Goal: Task Accomplishment & Management: Complete application form

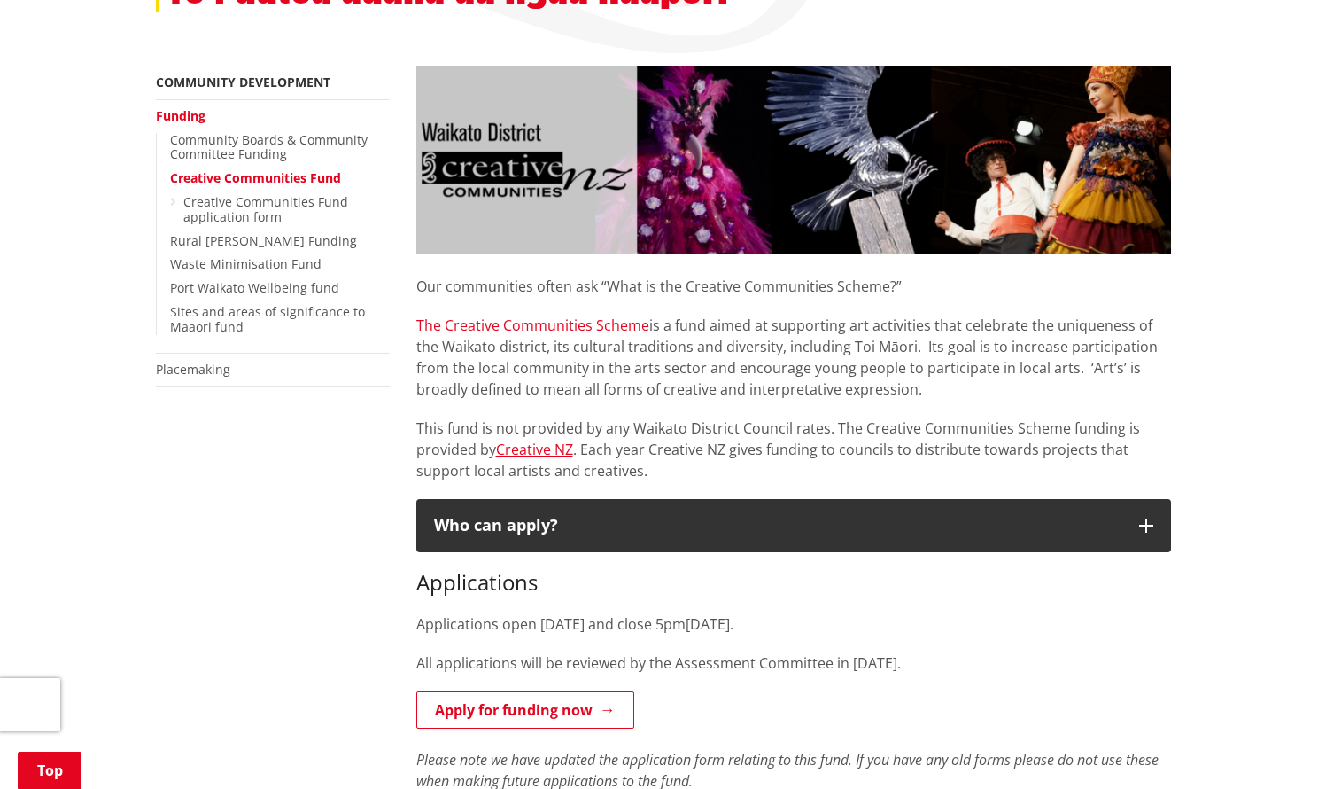
scroll to position [463, 0]
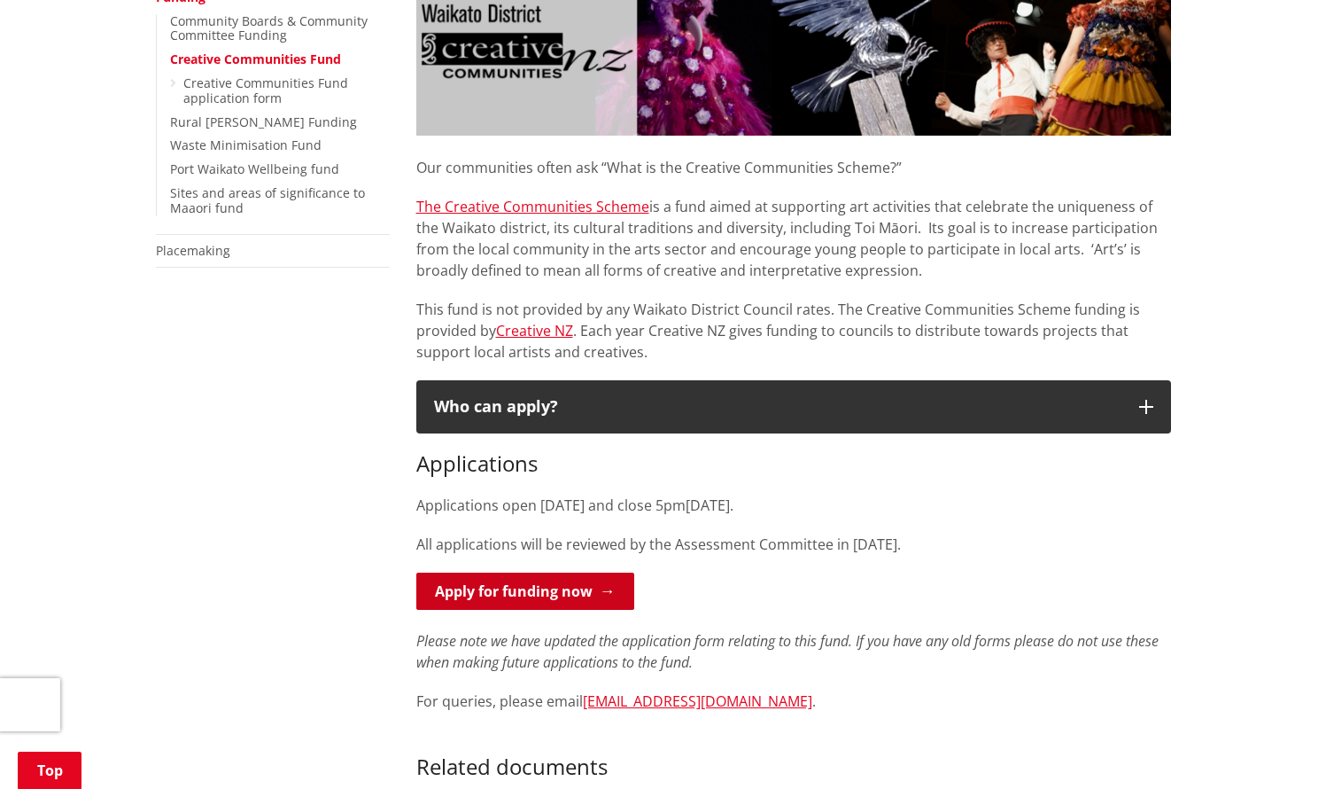
click at [562, 584] on link "Apply for funding now" at bounding box center [525, 590] width 218 height 37
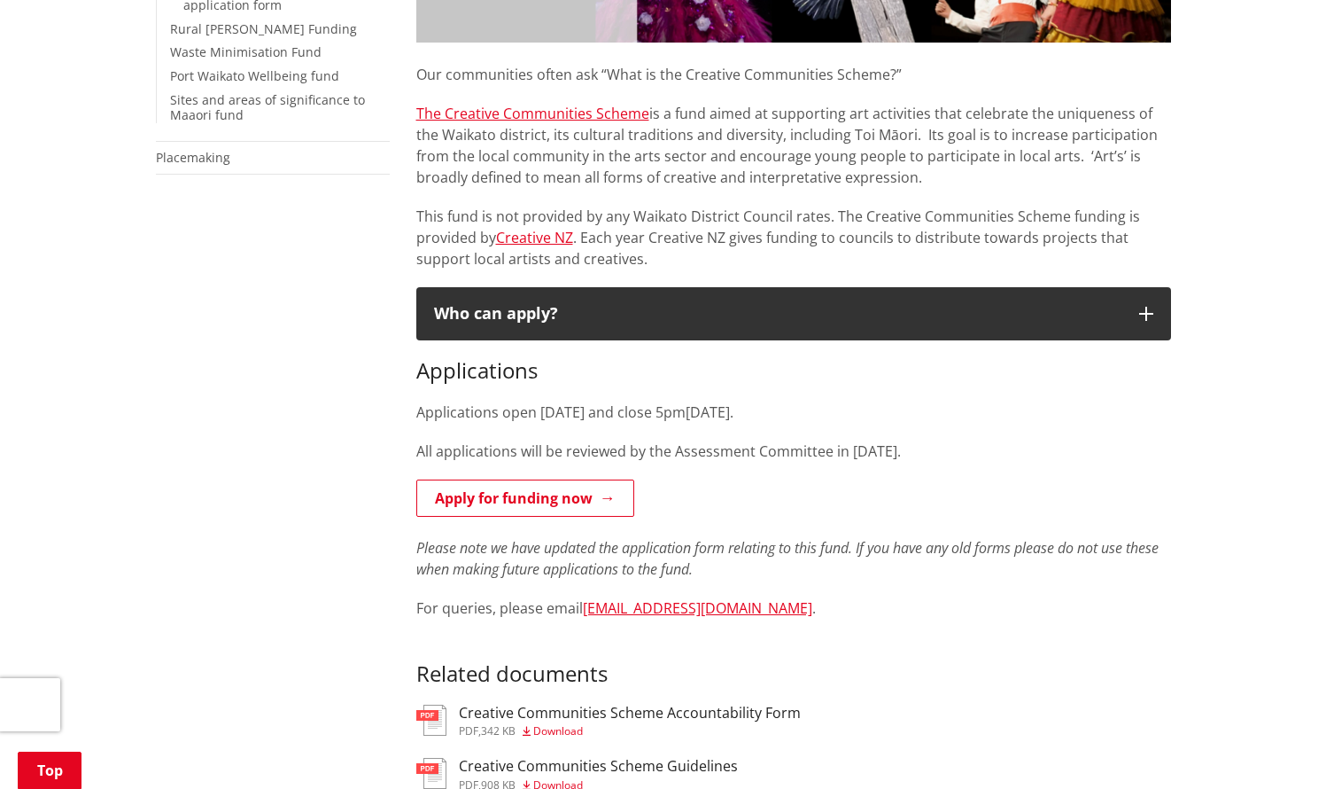
scroll to position [618, 0]
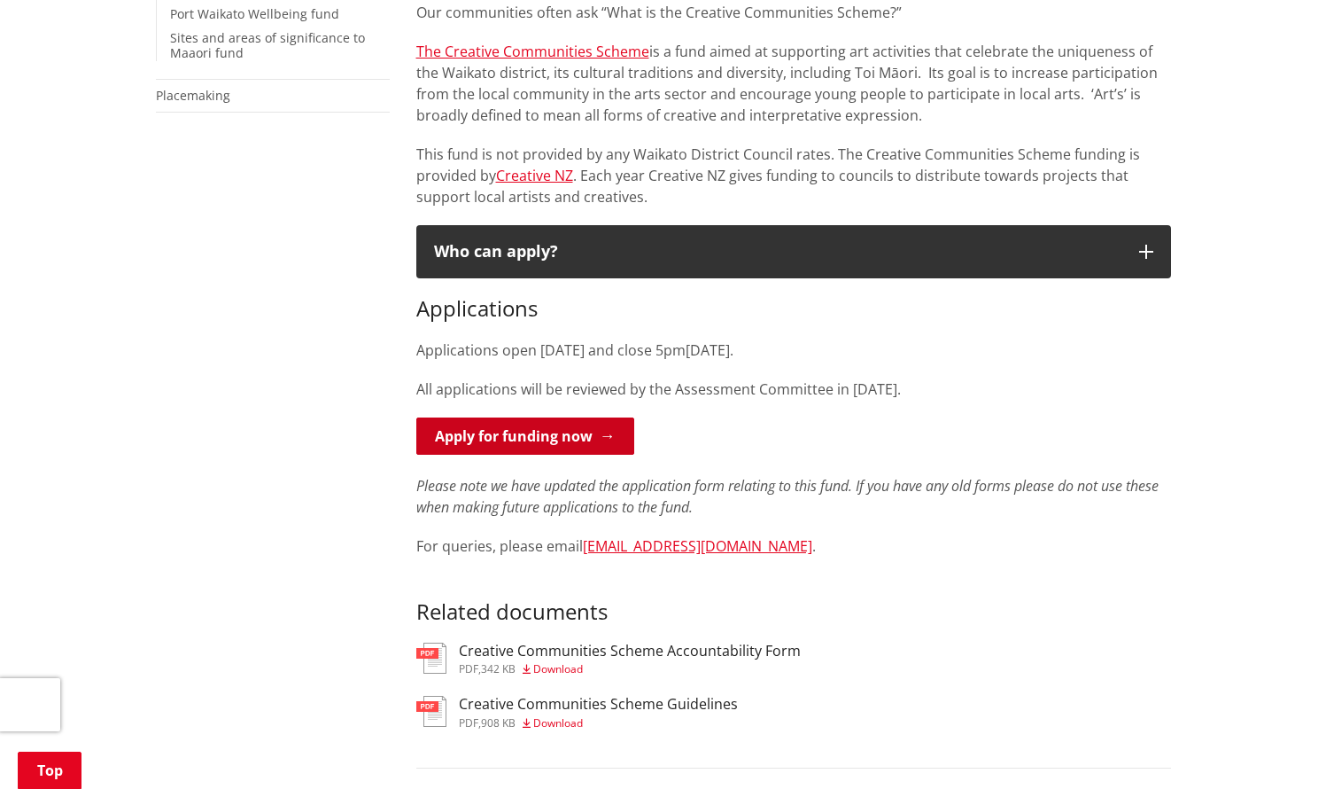
click at [564, 440] on link "Apply for funding now" at bounding box center [525, 435] width 218 height 37
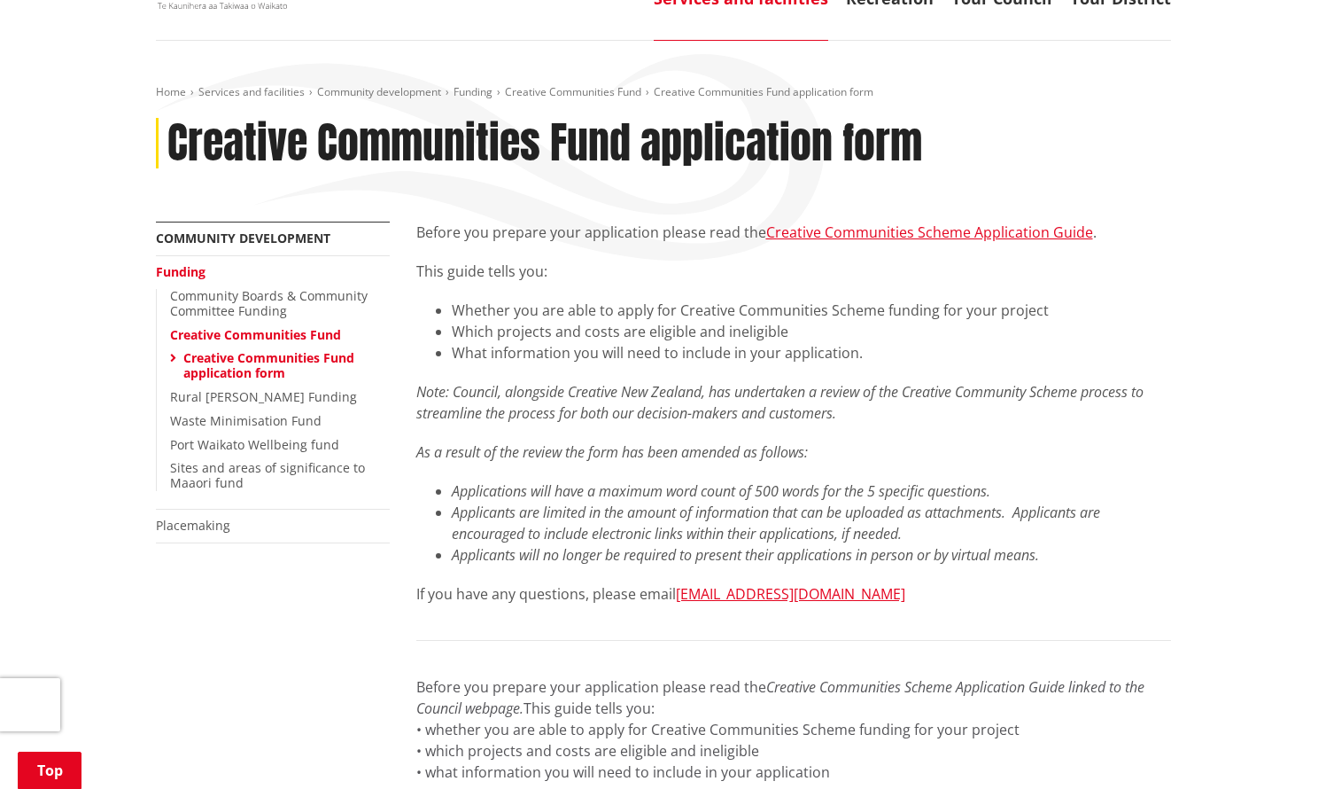
scroll to position [268, 0]
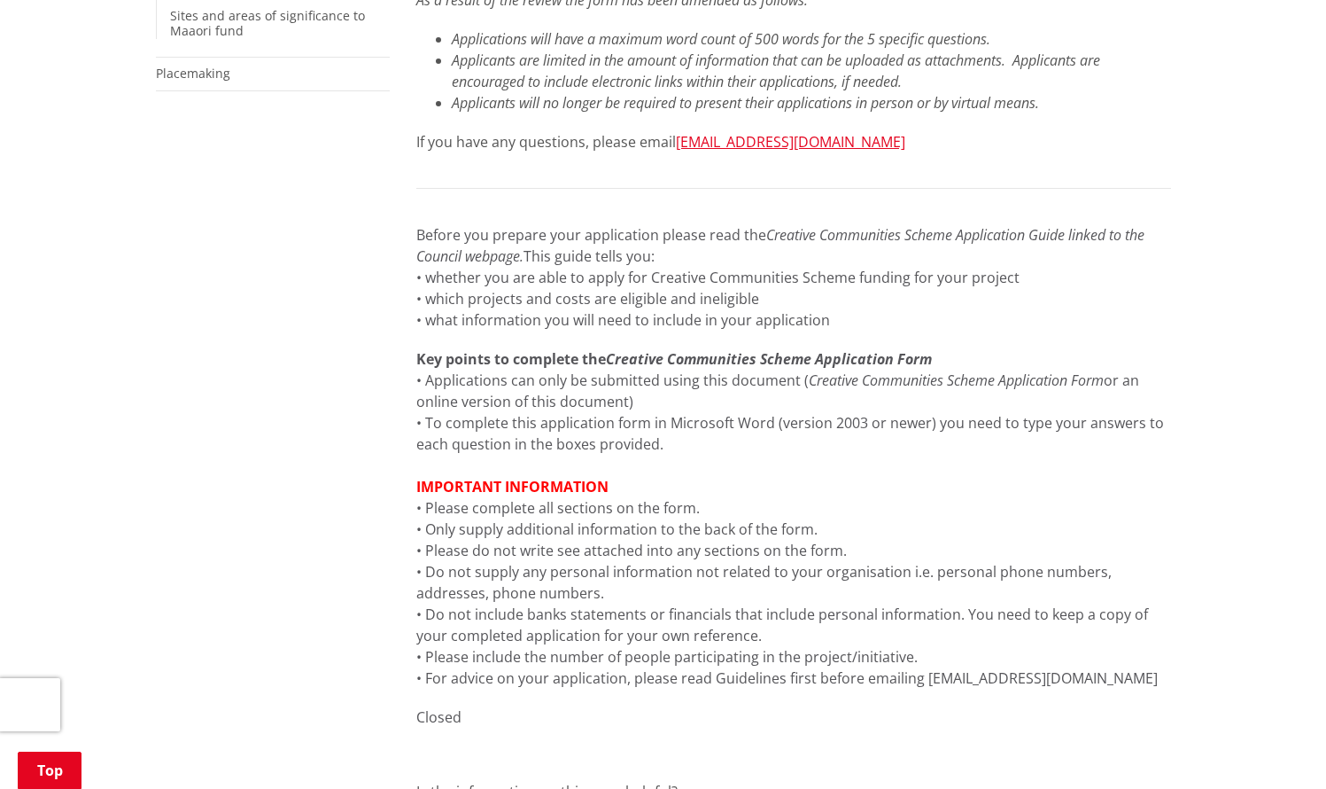
scroll to position [708, 0]
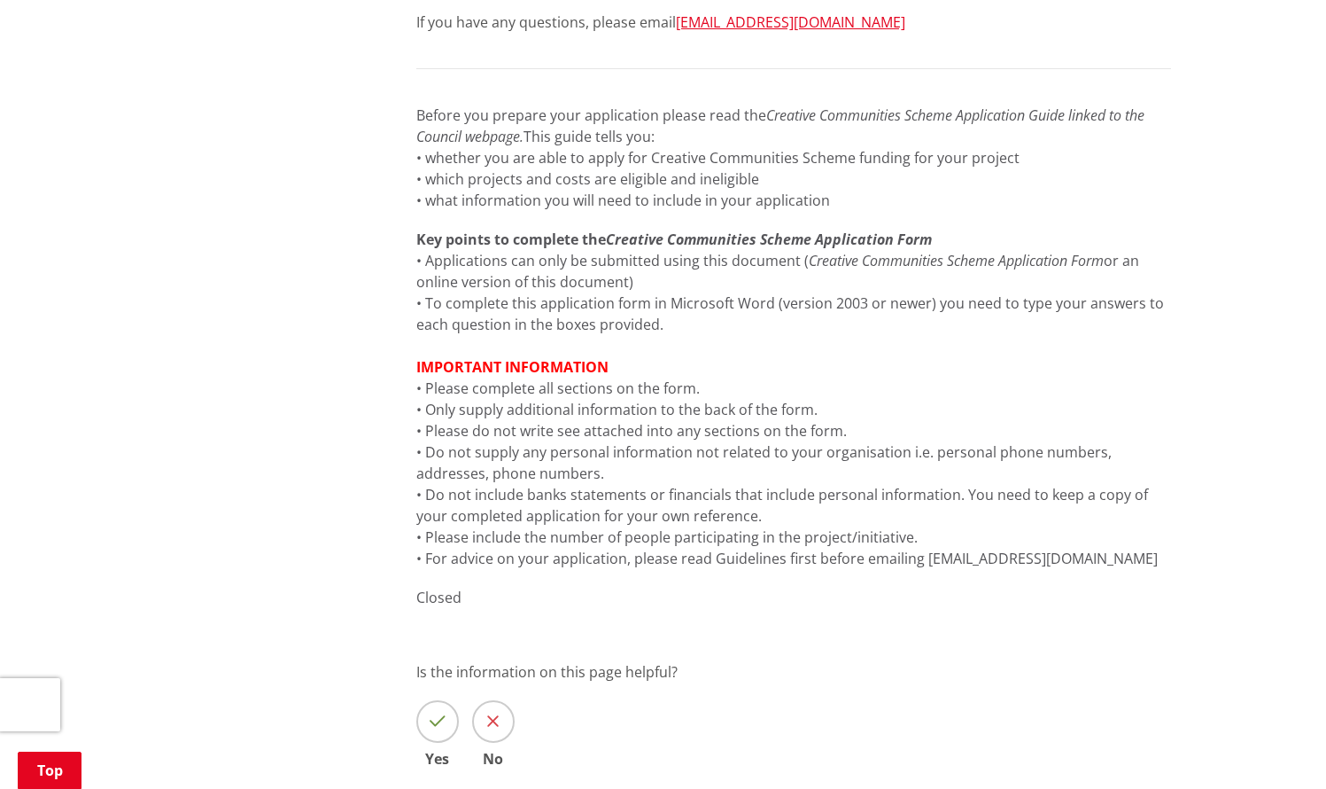
click at [437, 716] on icon at bounding box center [438, 721] width 16 height 18
click at [0, 0] on input "Yes" at bounding box center [0, 0] width 0 height 0
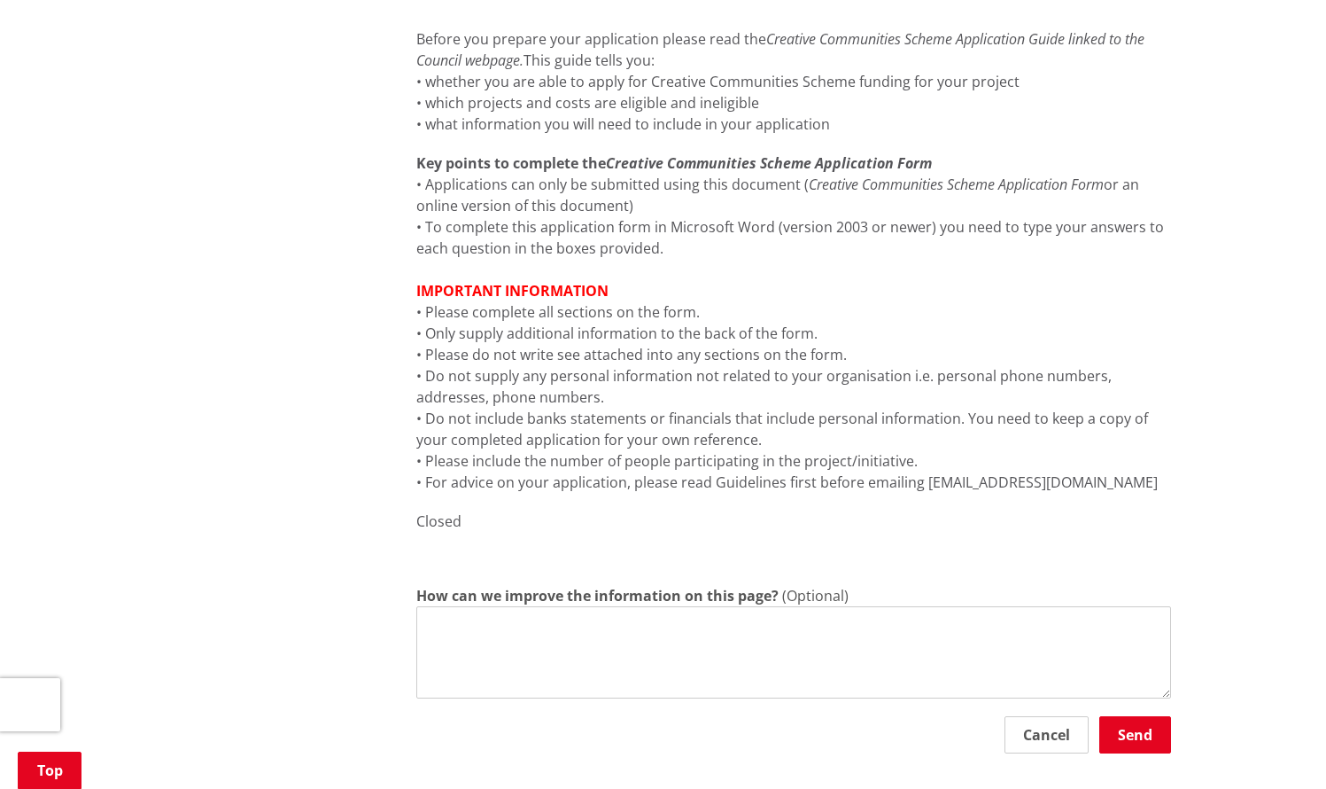
scroll to position [930, 0]
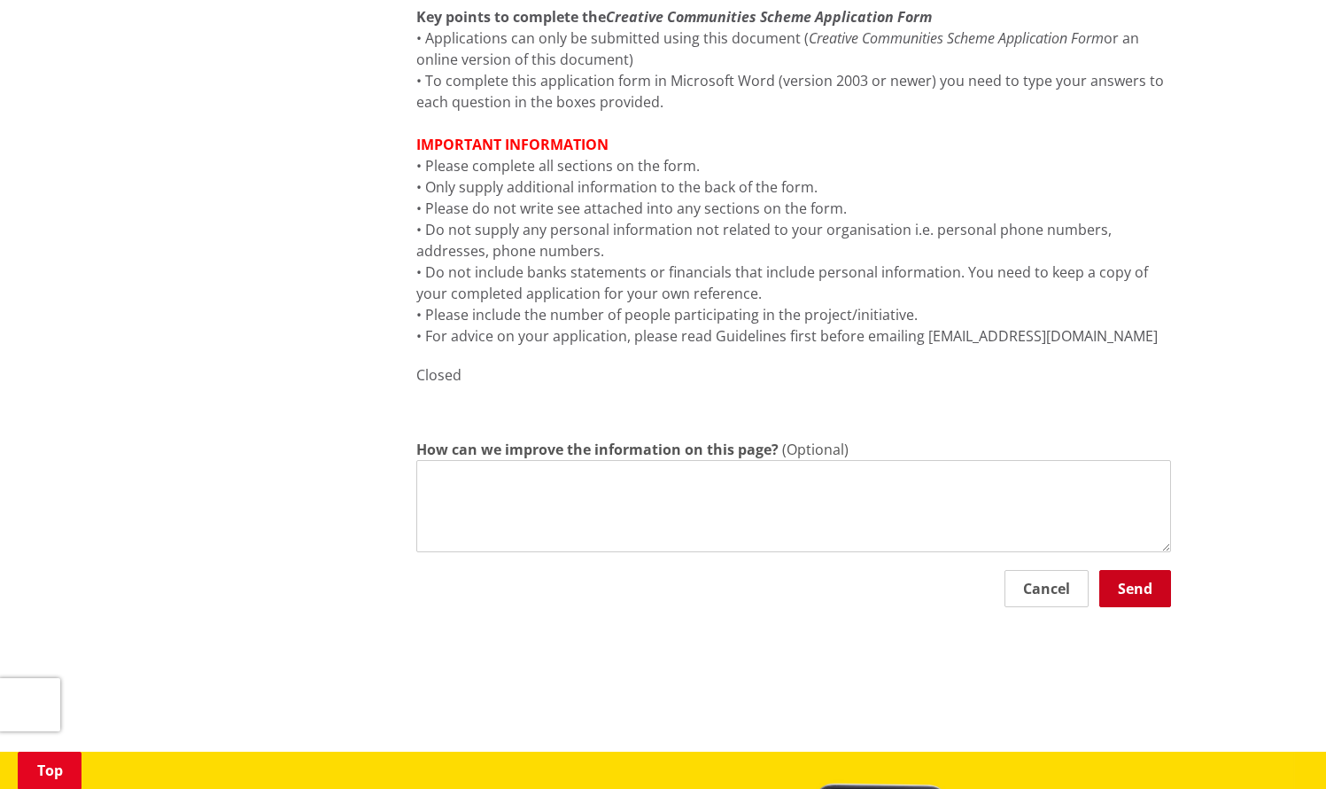
click at [1122, 585] on button "Send" at bounding box center [1136, 588] width 72 height 37
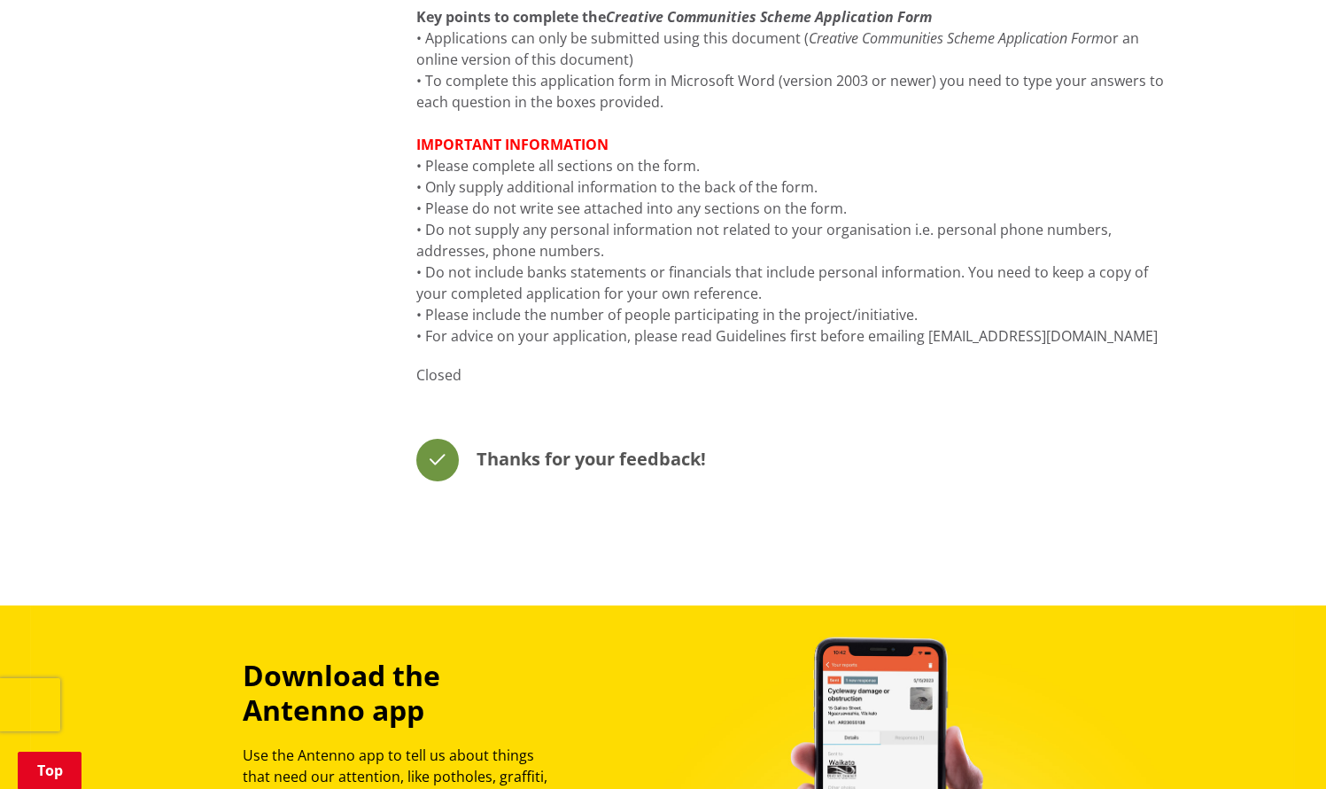
scroll to position [0, 0]
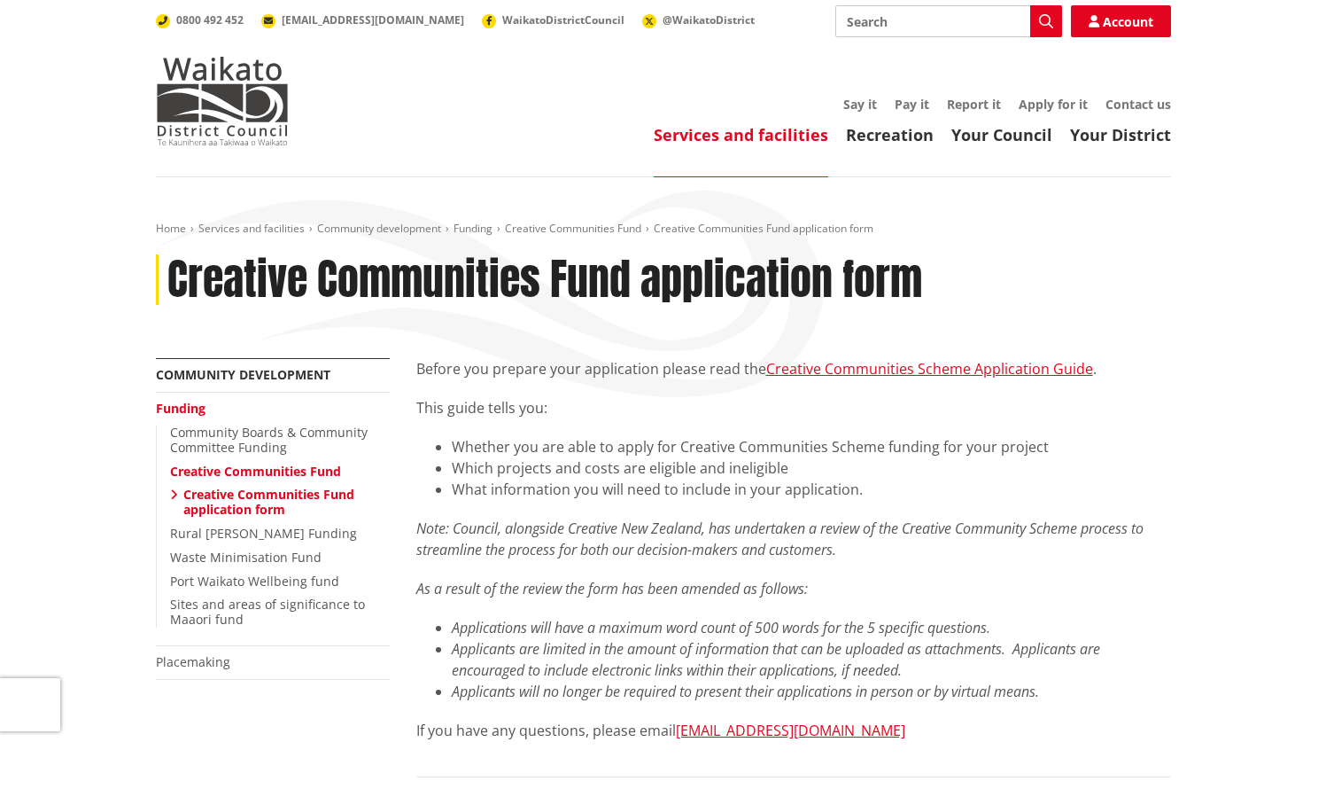
click at [238, 494] on link "Creative Communities Fund application form" at bounding box center [268, 502] width 171 height 32
click at [207, 441] on link "Community Boards & Community Committee Funding" at bounding box center [269, 440] width 198 height 32
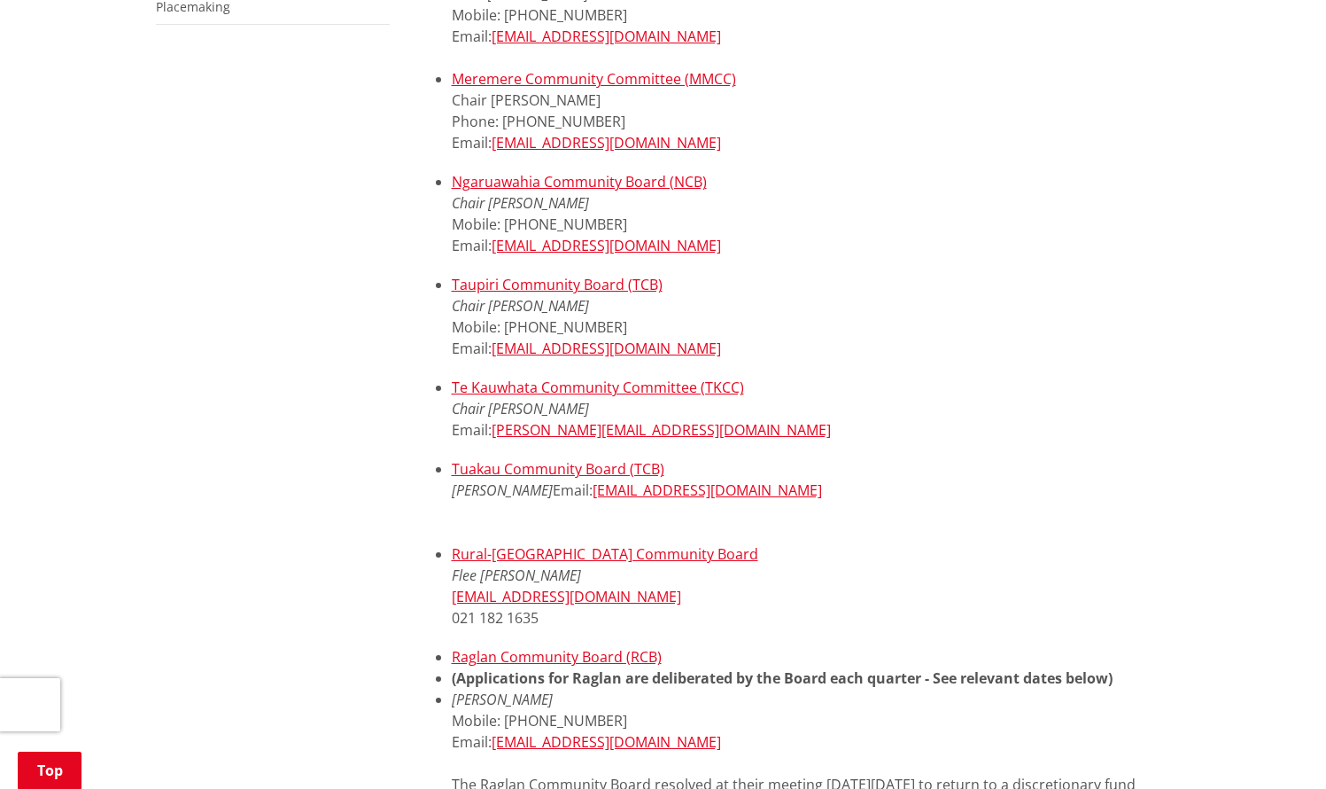
scroll to position [666, 0]
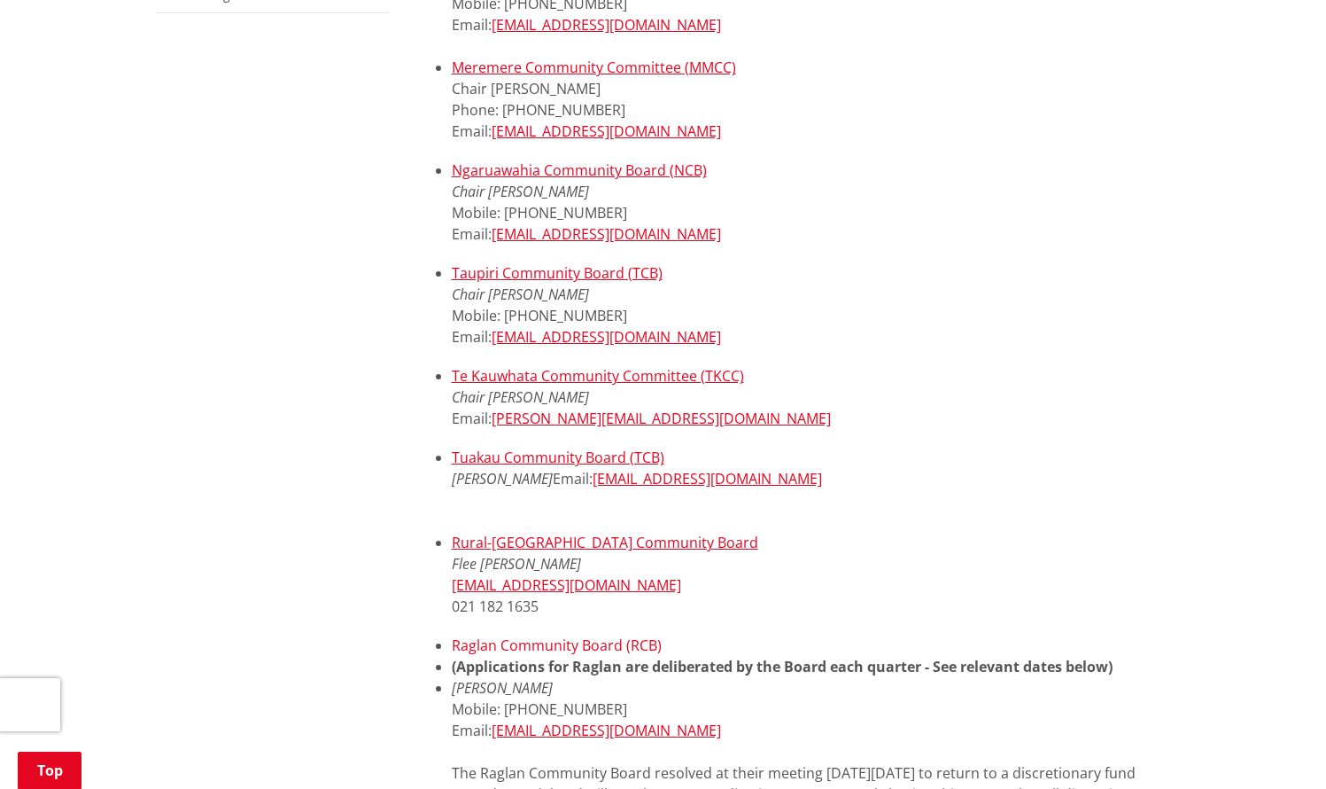
click at [517, 643] on link "Raglan Community Board (RCB)" at bounding box center [557, 644] width 210 height 19
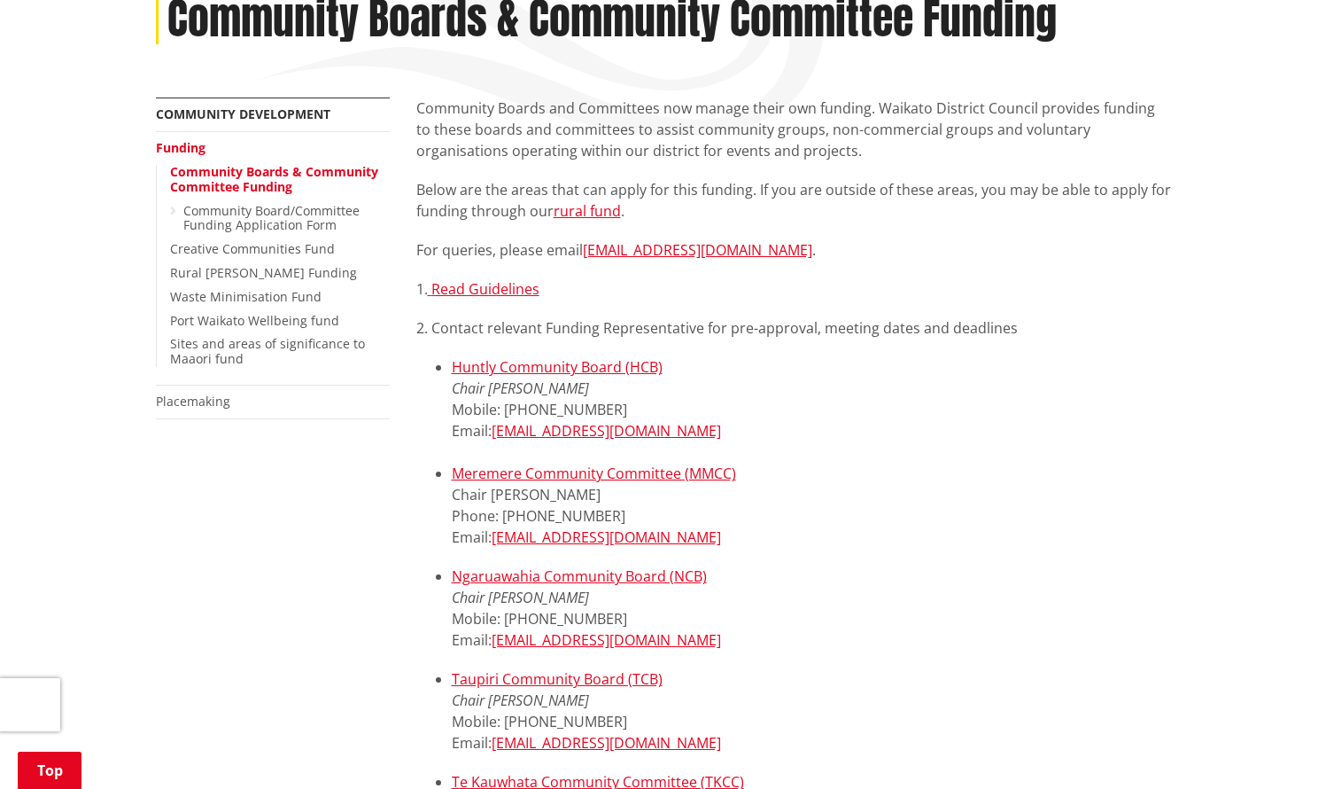
scroll to position [192, 0]
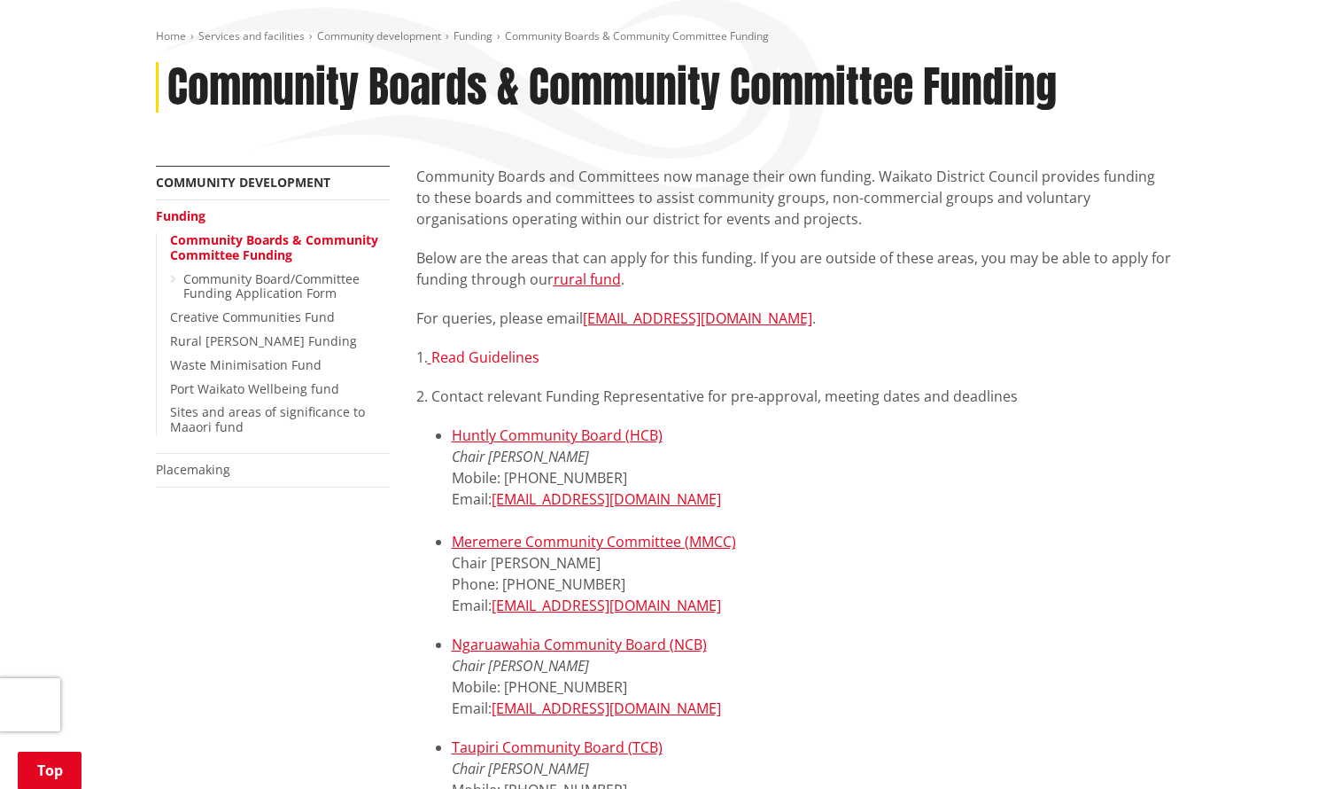
click at [456, 356] on link "Read Guidelines" at bounding box center [486, 356] width 108 height 19
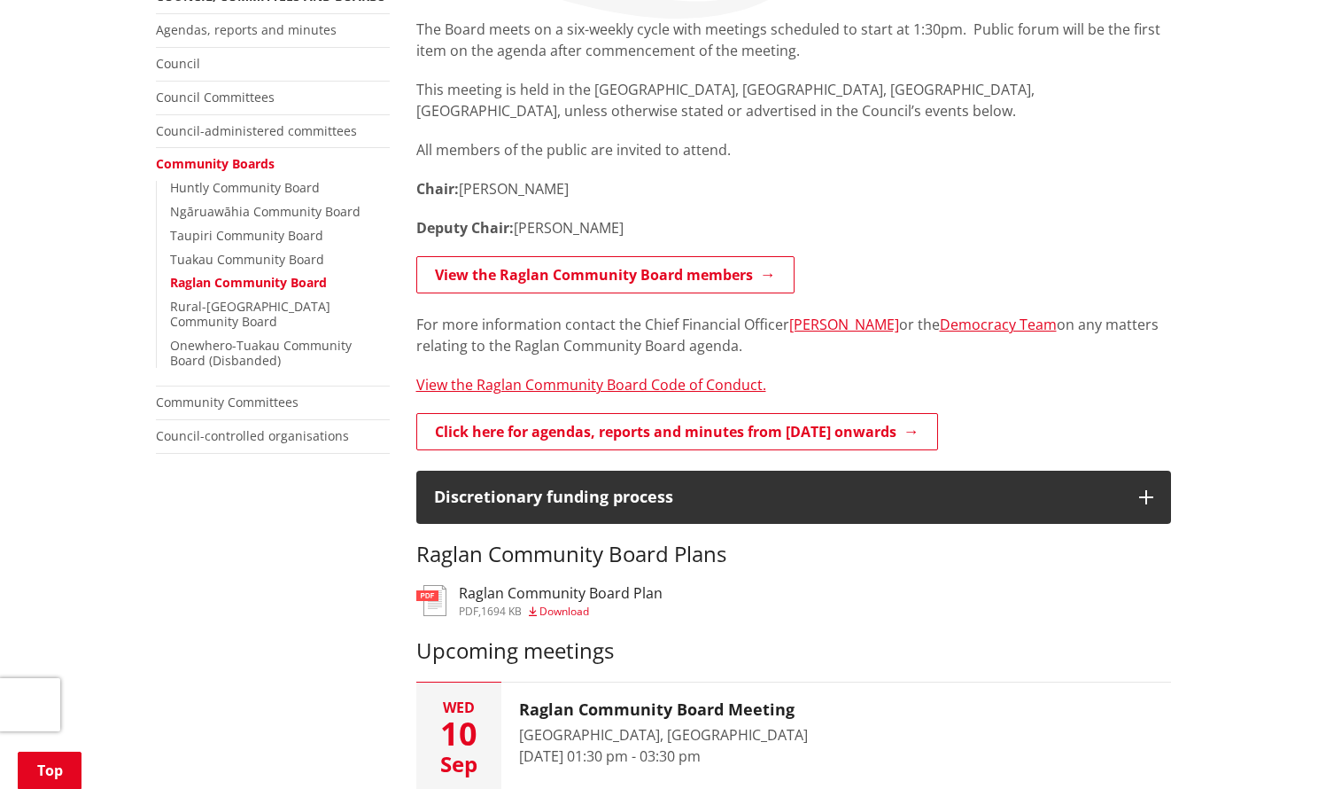
scroll to position [200, 0]
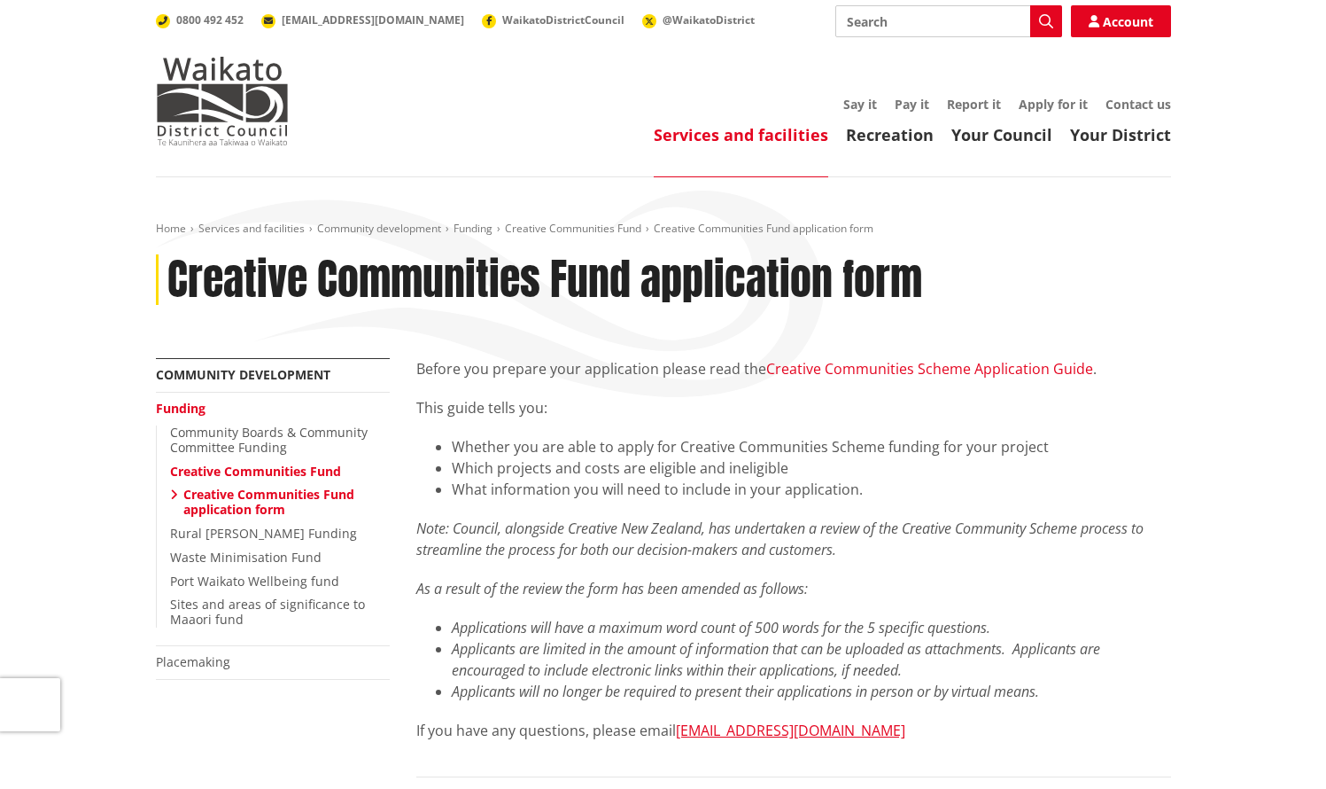
click at [955, 367] on link "Creative Communities Scheme Application Guide" at bounding box center [929, 368] width 327 height 19
